Goal: Find specific page/section: Find specific page/section

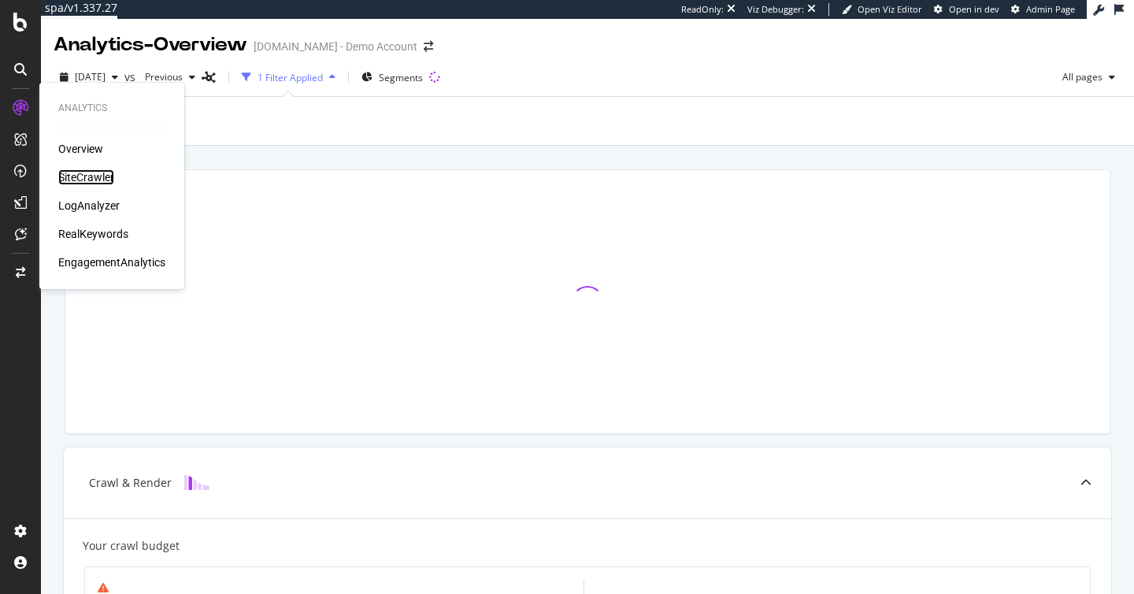
click at [81, 174] on div "SiteCrawler" at bounding box center [86, 177] width 56 height 16
